Goal: Transaction & Acquisition: Purchase product/service

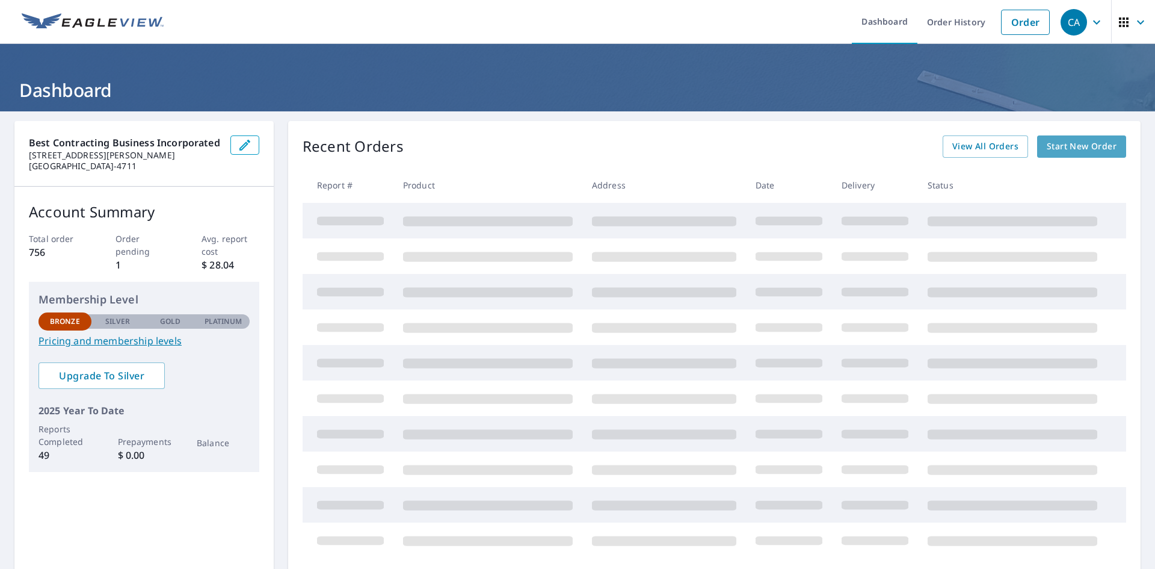
click at [1067, 149] on span "Start New Order" at bounding box center [1082, 146] width 70 height 15
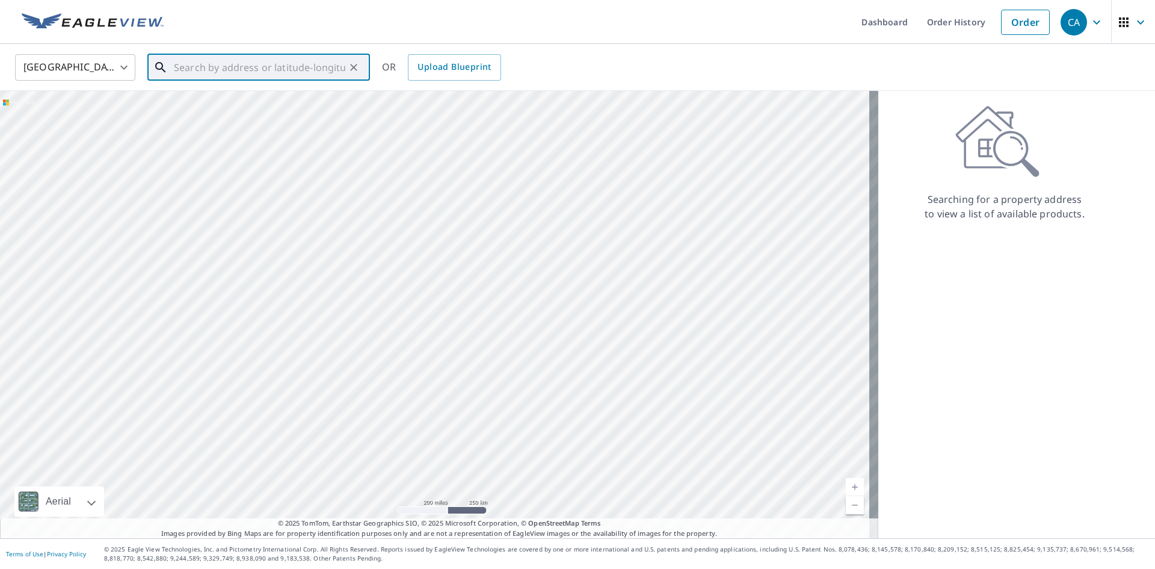
click at [253, 77] on input "text" at bounding box center [259, 68] width 171 height 34
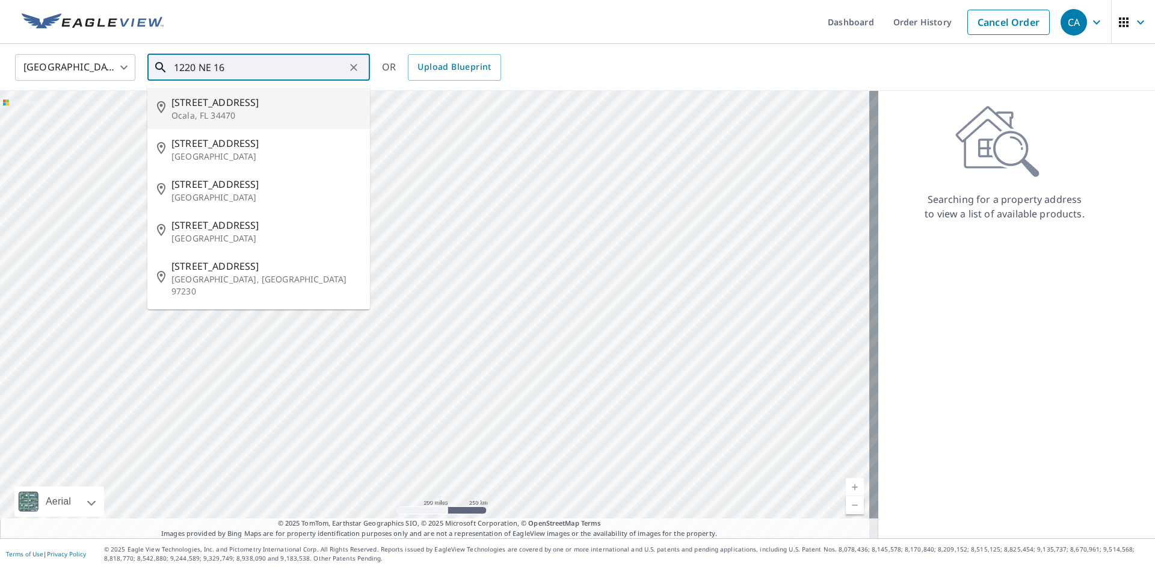
click at [274, 102] on span "1220 Ne 16th Ave" at bounding box center [265, 102] width 189 height 14
type input "1220 Ne 16th Ave Ocala, FL 34470"
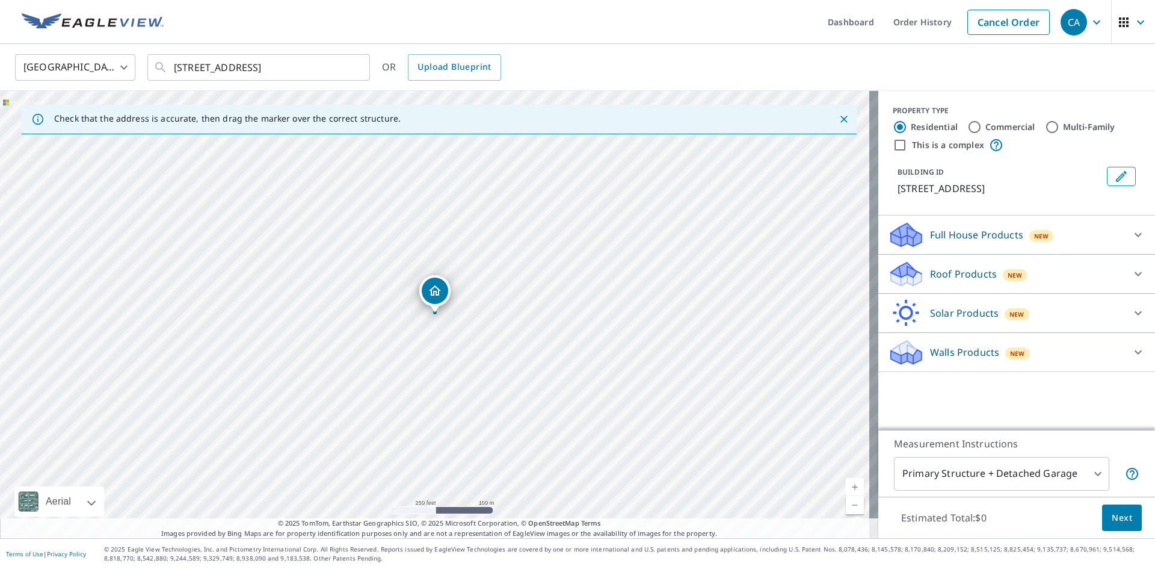
click at [982, 279] on p "Roof Products" at bounding box center [963, 274] width 67 height 14
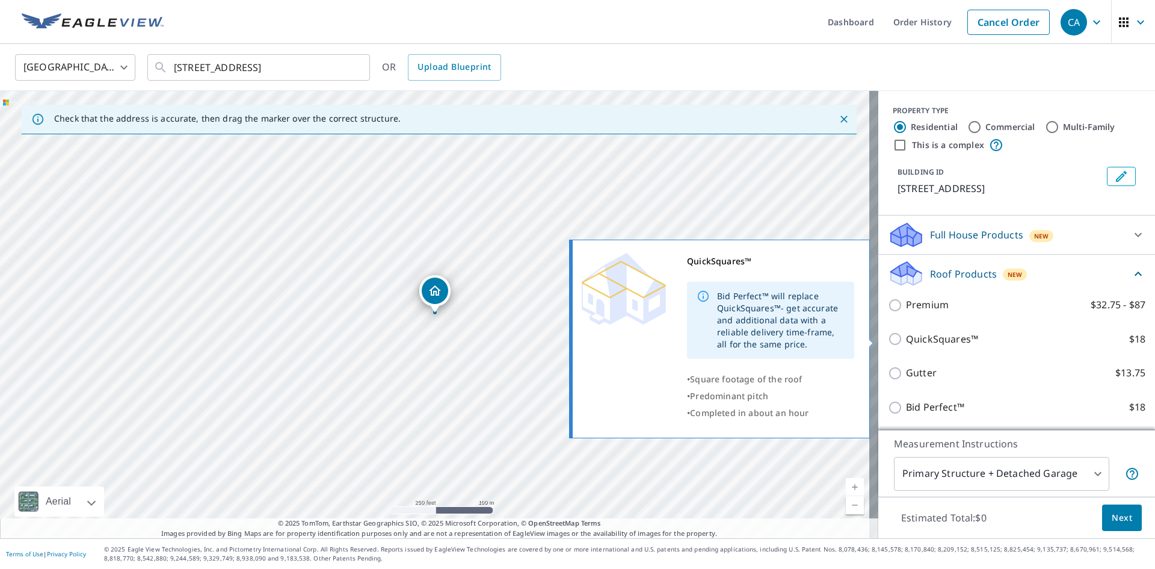
click at [927, 340] on p "QuickSquares™" at bounding box center [942, 338] width 72 height 15
click at [906, 340] on input "QuickSquares™ $18" at bounding box center [897, 338] width 18 height 14
checkbox input "true"
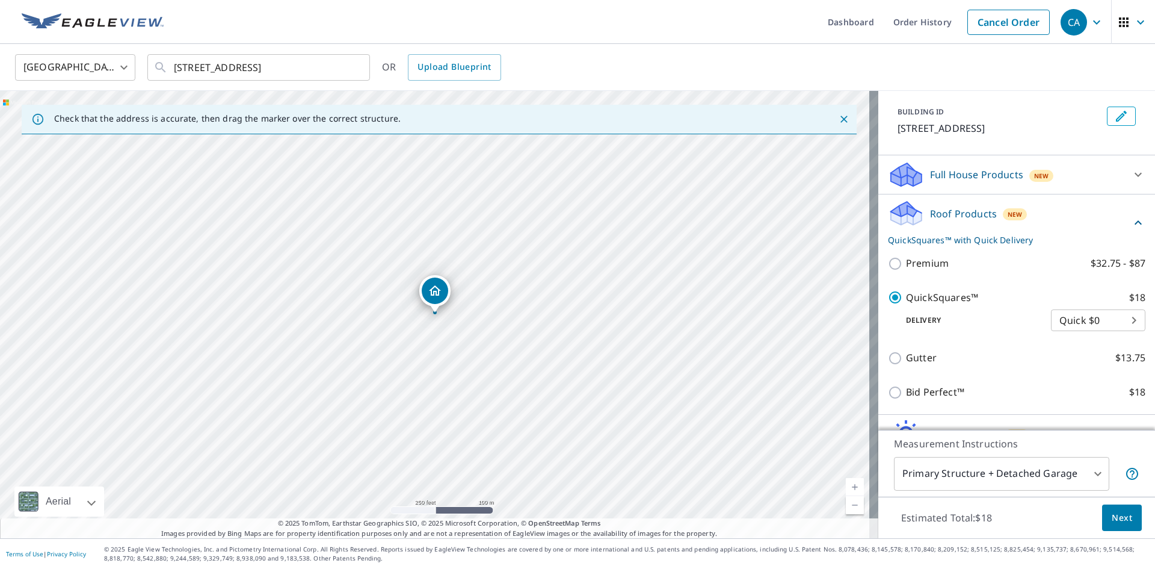
scroll to position [120, 0]
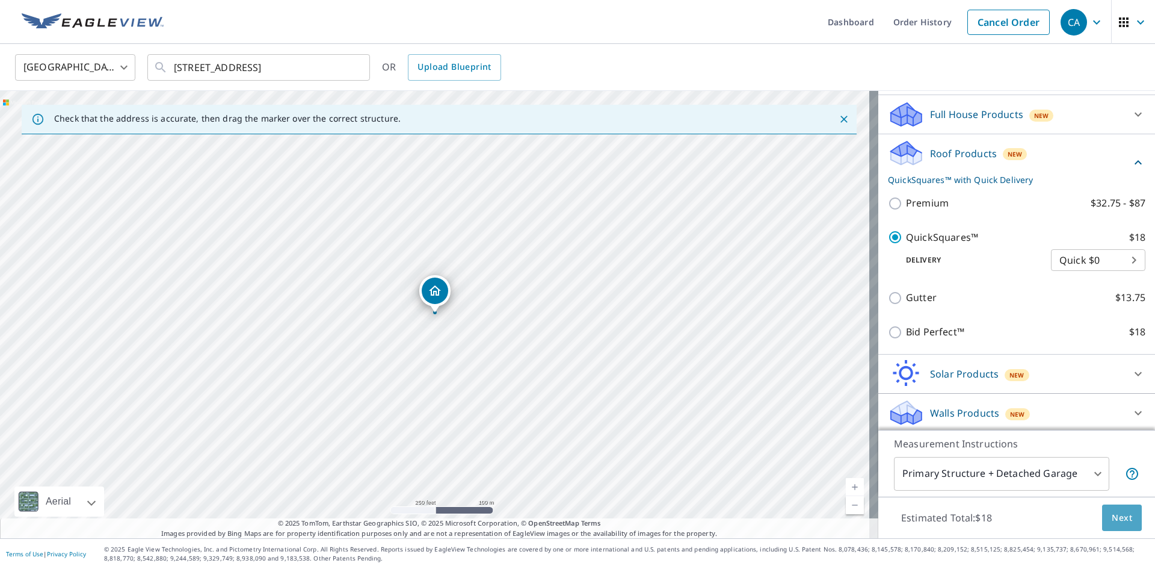
click at [1117, 519] on span "Next" at bounding box center [1122, 517] width 20 height 15
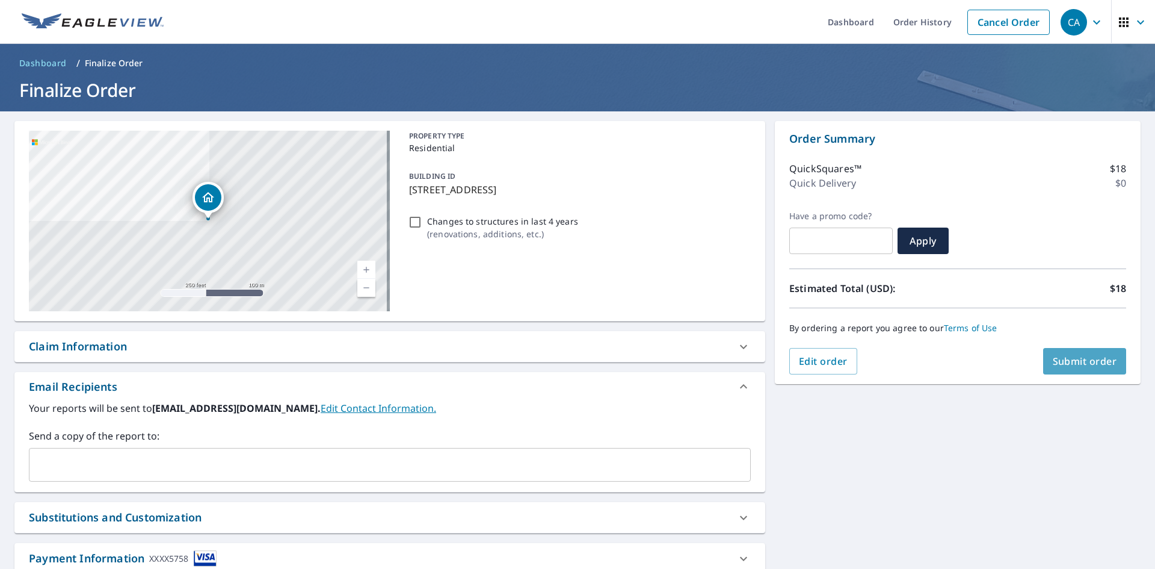
click at [1093, 357] on span "Submit order" at bounding box center [1085, 360] width 64 height 13
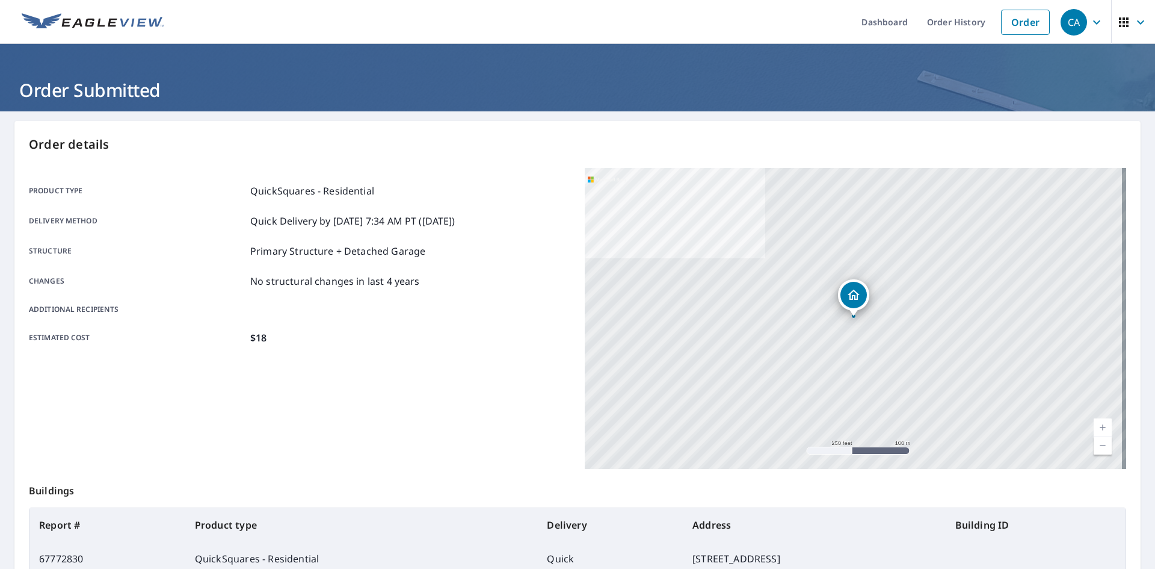
scroll to position [140, 0]
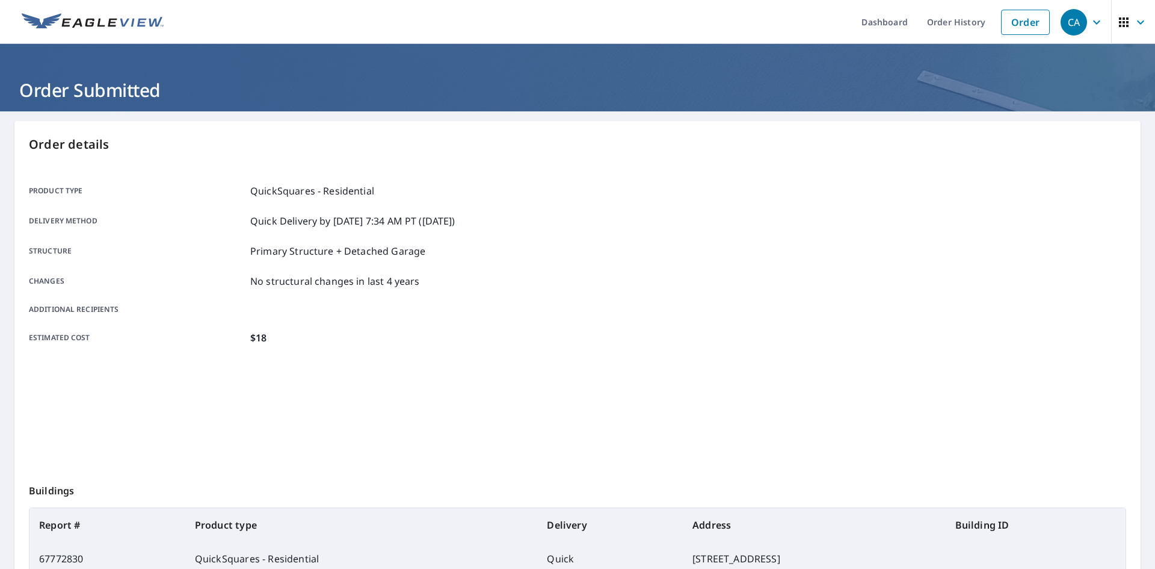
click at [80, 19] on img at bounding box center [93, 22] width 142 height 18
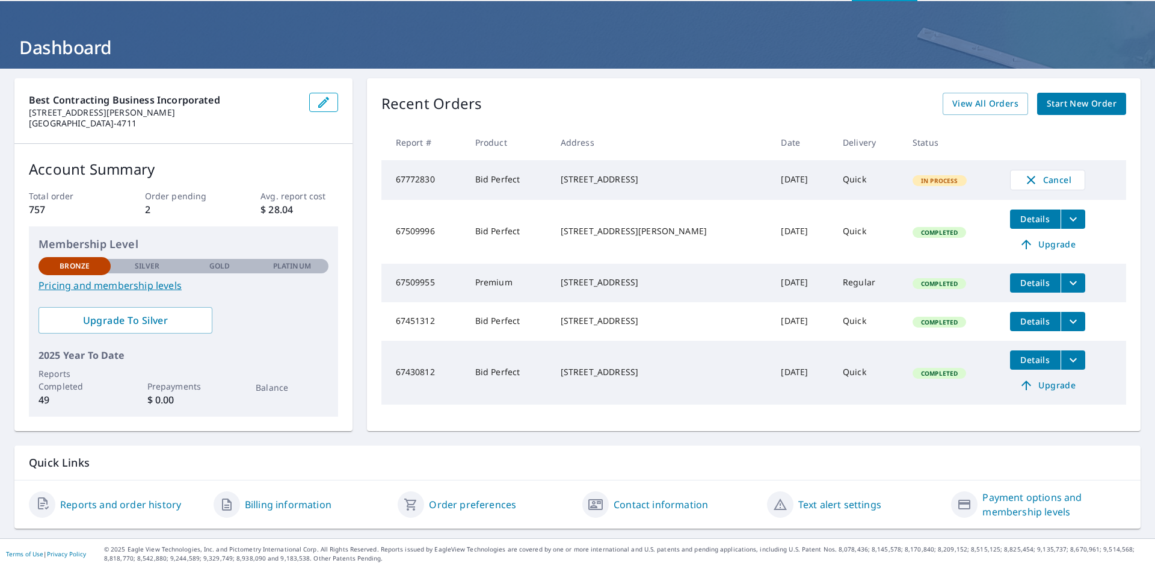
scroll to position [43, 0]
